Goal: Check status

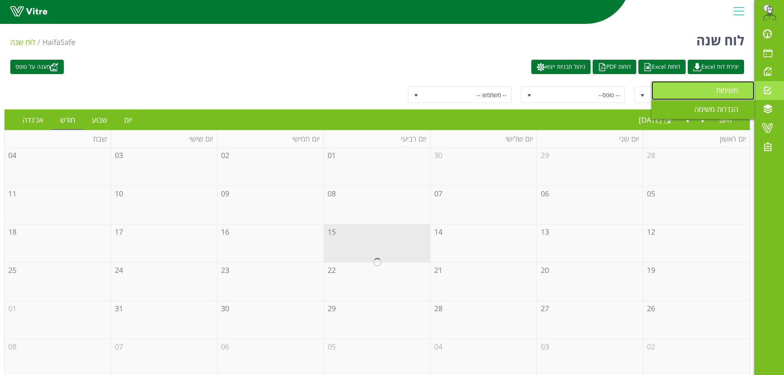
click at [728, 89] on span "משימות" at bounding box center [732, 90] width 32 height 10
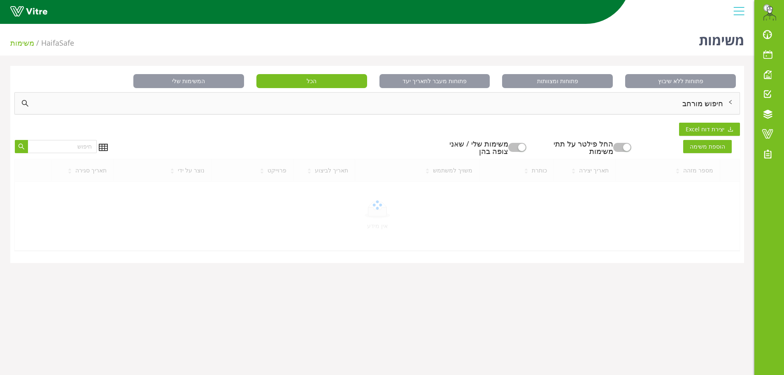
drag, startPoint x: 683, startPoint y: 98, endPoint x: 694, endPoint y: 101, distance: 11.4
click at [684, 98] on div "חיפוש מורחב" at bounding box center [377, 103] width 724 height 21
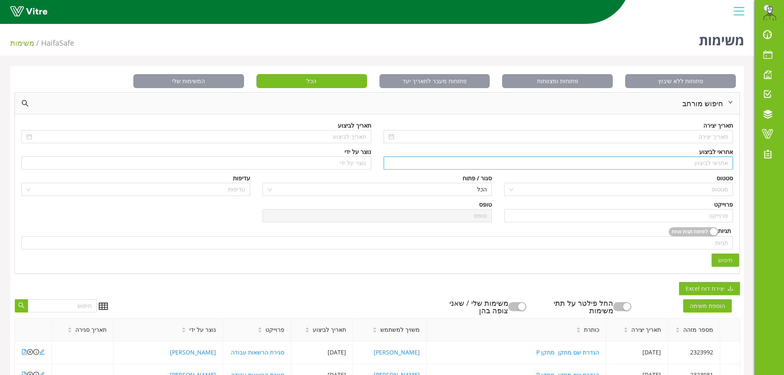
click at [703, 164] on input "search" at bounding box center [558, 163] width 340 height 12
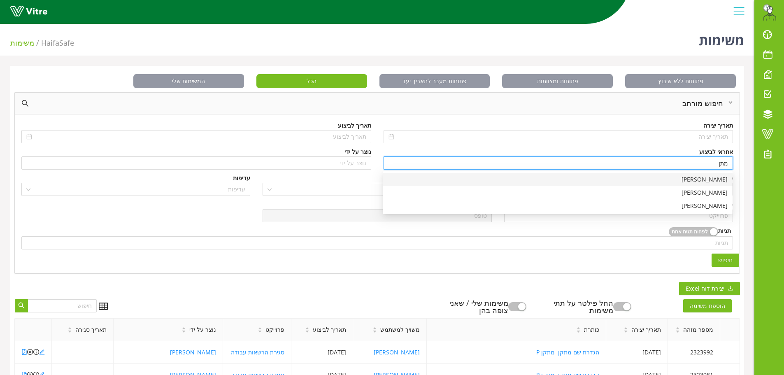
click at [712, 177] on div "[PERSON_NAME]" at bounding box center [558, 179] width 340 height 9
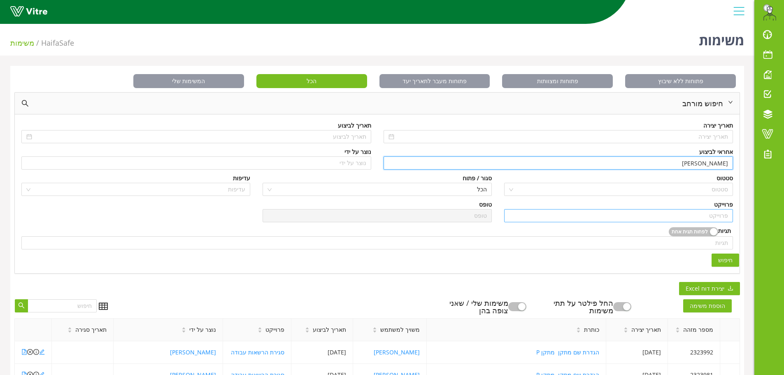
type input "[PERSON_NAME]"
drag, startPoint x: 724, startPoint y: 213, endPoint x: 723, endPoint y: 220, distance: 6.7
click at [723, 213] on input "search" at bounding box center [618, 215] width 219 height 12
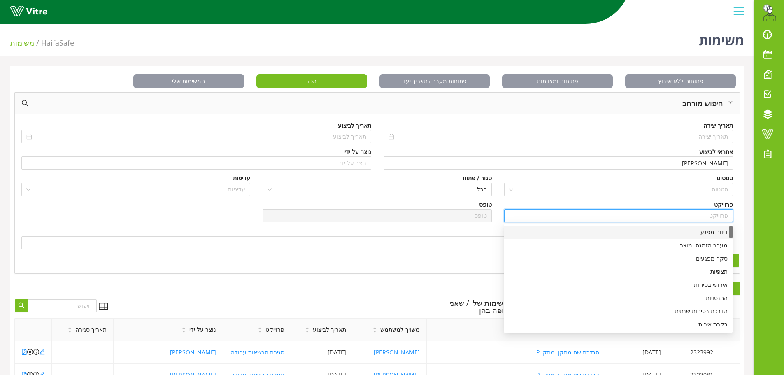
drag, startPoint x: 704, startPoint y: 234, endPoint x: 709, endPoint y: 232, distance: 5.2
click at [705, 234] on div "דיווח מפגע" at bounding box center [617, 231] width 219 height 9
type input "דיווח מפגע"
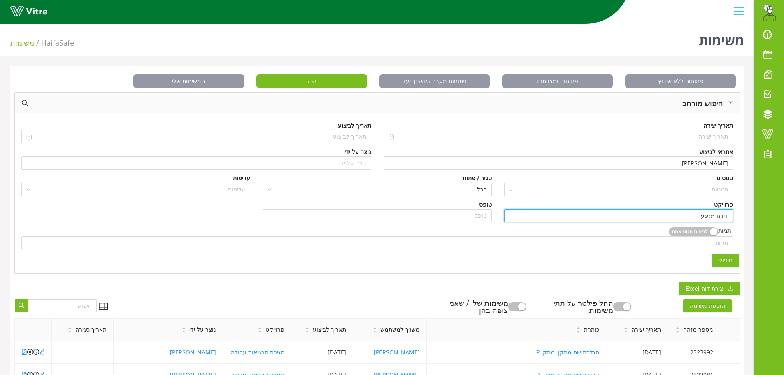
click at [724, 258] on span "חיפוש" at bounding box center [725, 259] width 14 height 9
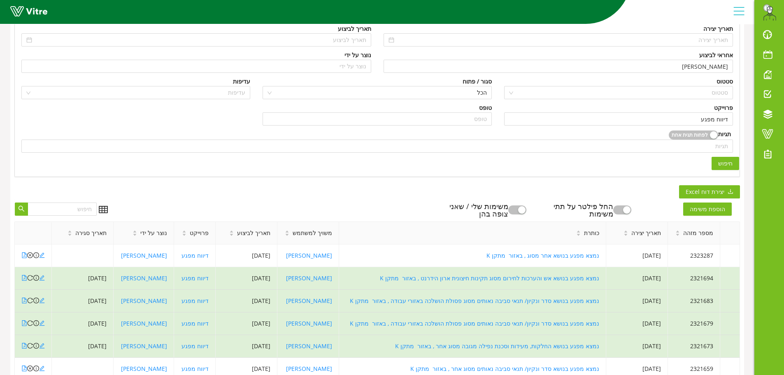
scroll to position [165, 0]
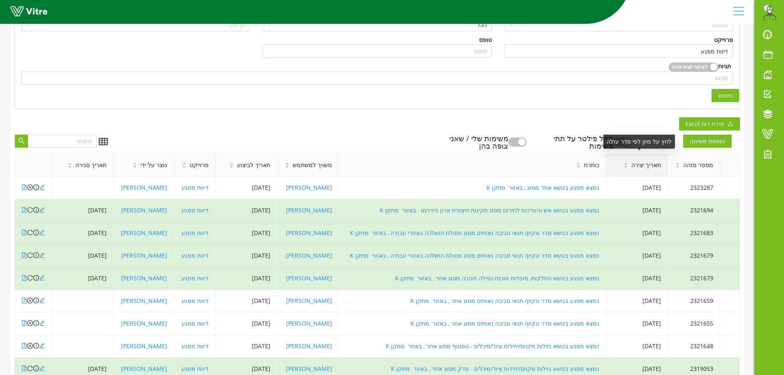
click at [647, 164] on span "תאריך יצירה" at bounding box center [646, 164] width 30 height 9
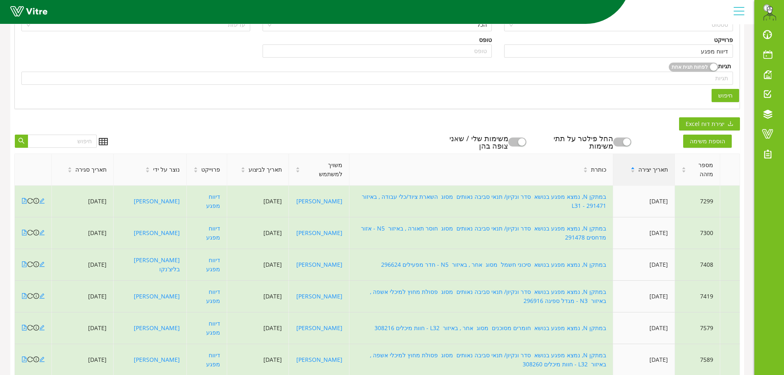
click at [648, 164] on div "תאריך יצירה" at bounding box center [649, 169] width 51 height 22
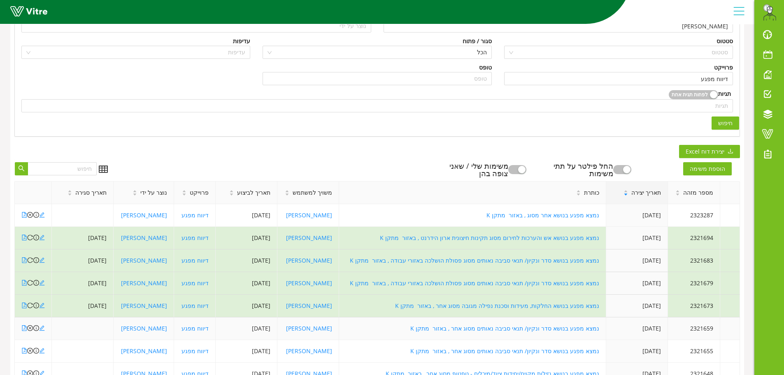
scroll to position [0, 0]
